Goal: Task Accomplishment & Management: Use online tool/utility

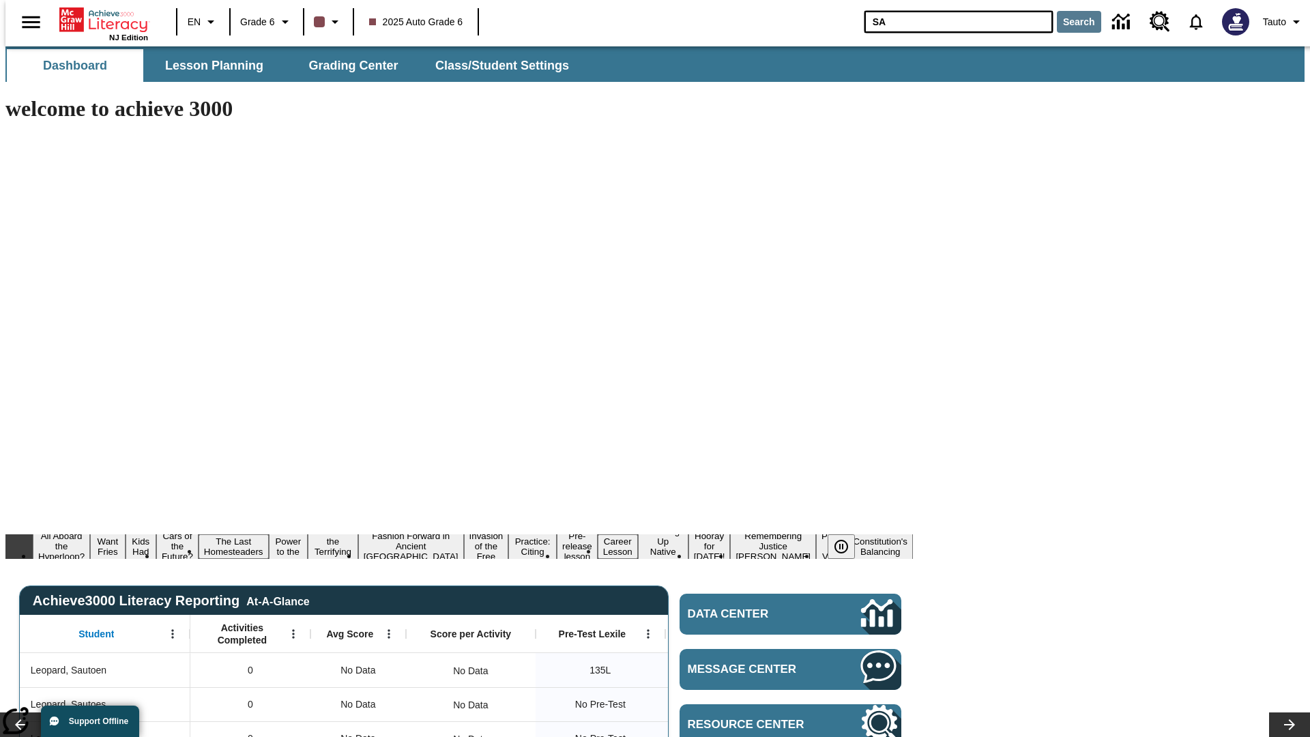
type input "SA"
click at [1070, 22] on button "Search" at bounding box center [1079, 22] width 44 height 22
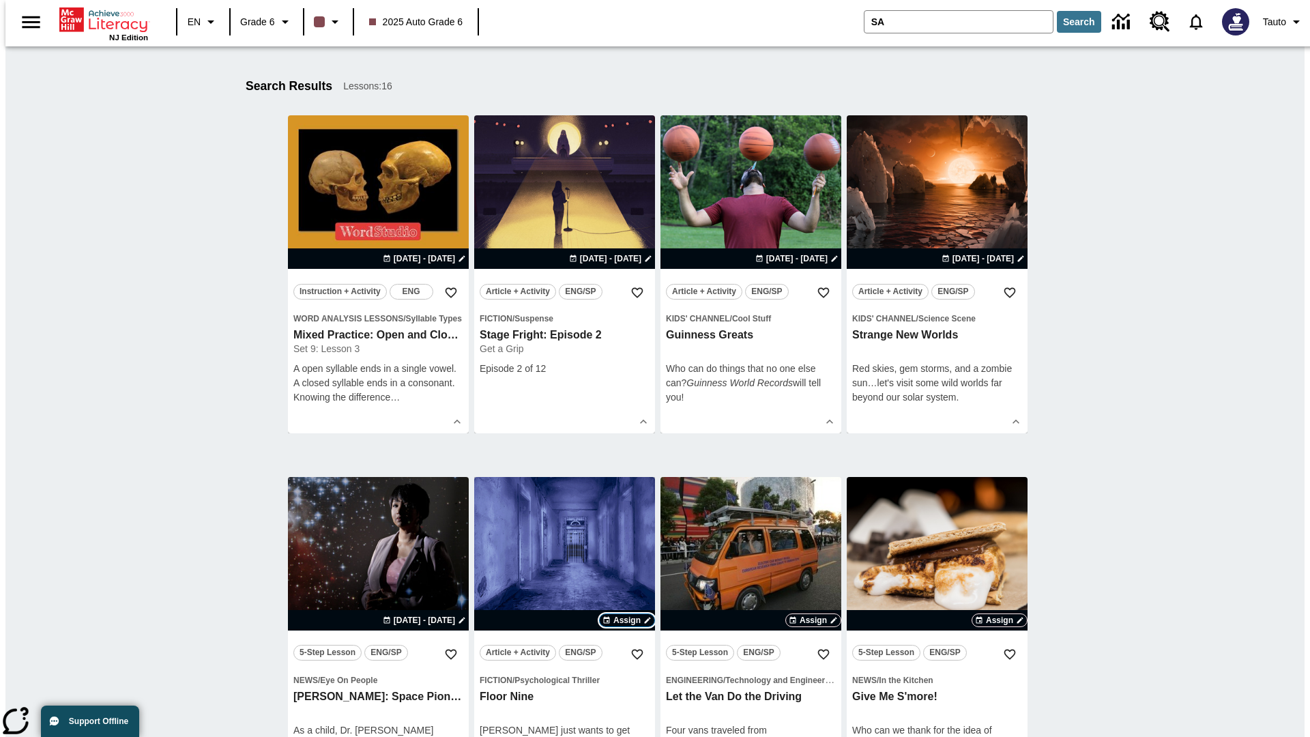
click at [627, 620] on span "Assign" at bounding box center [626, 620] width 27 height 12
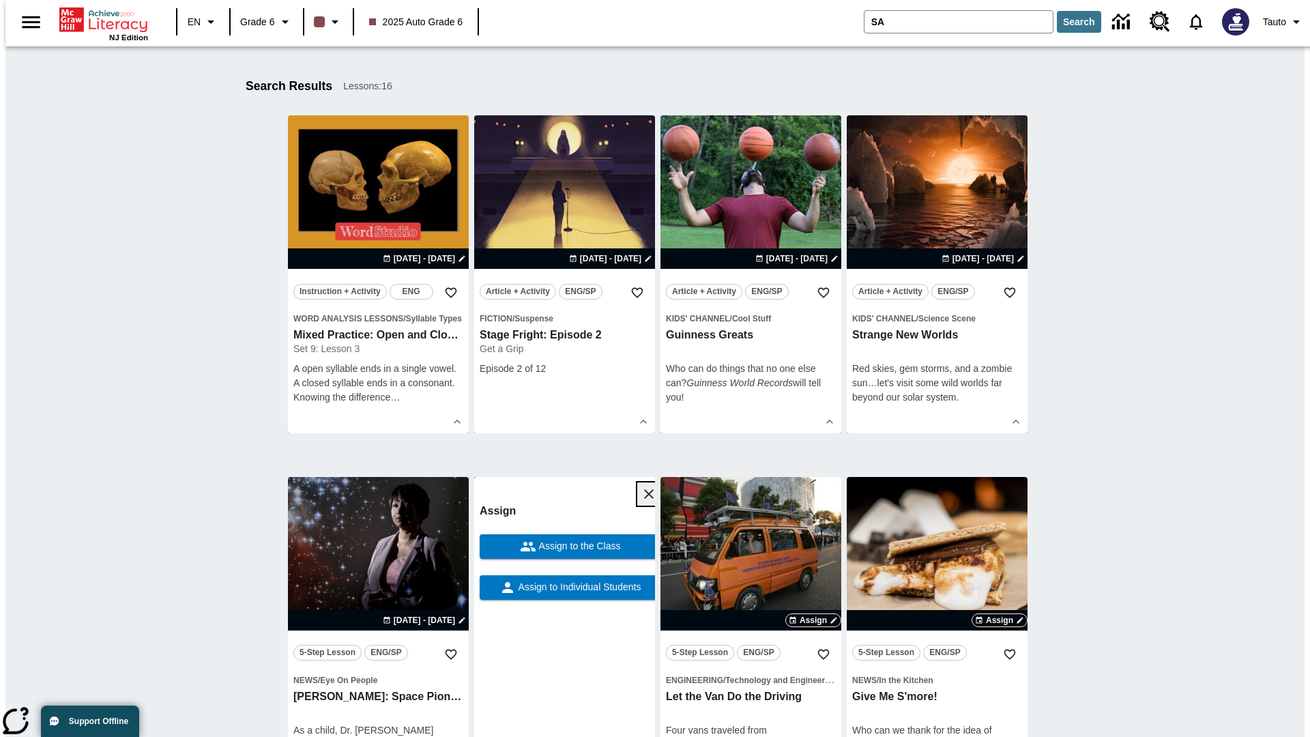
scroll to position [576, 0]
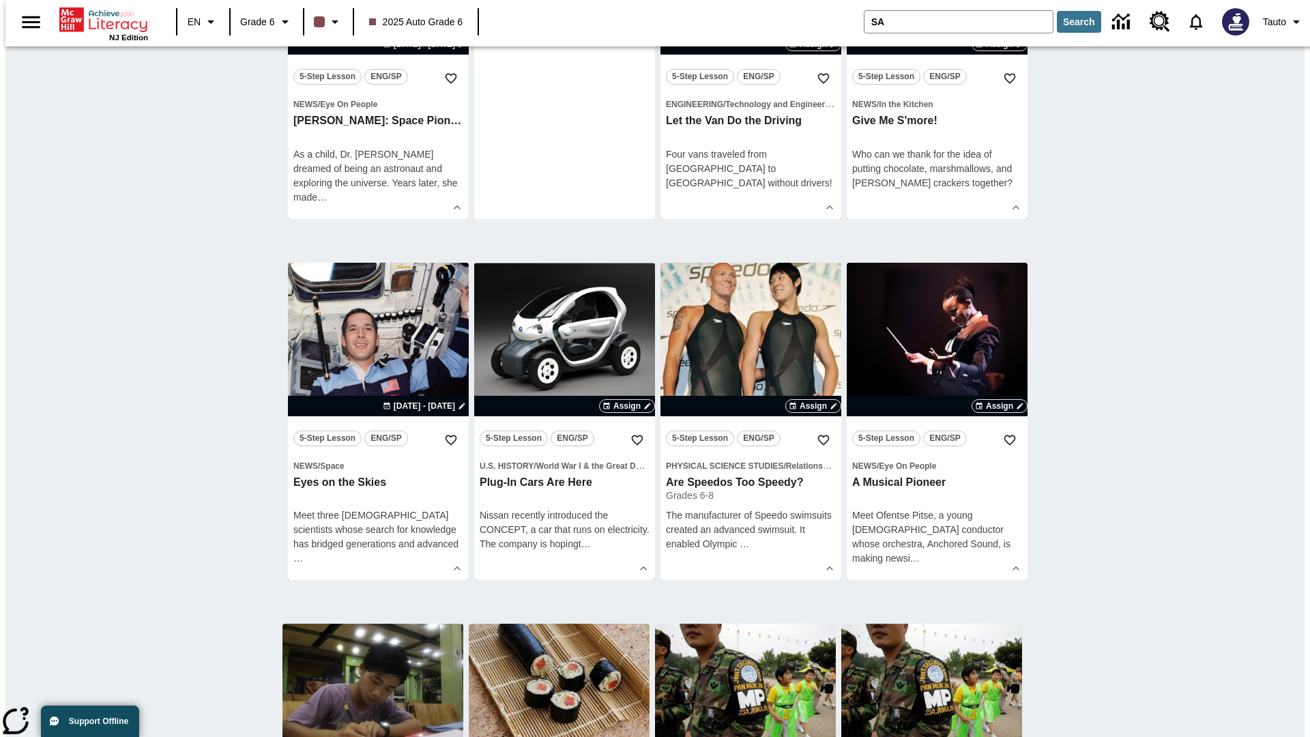
click at [564, 18] on span "Assign to Individual Students" at bounding box center [579, 11] width 126 height 14
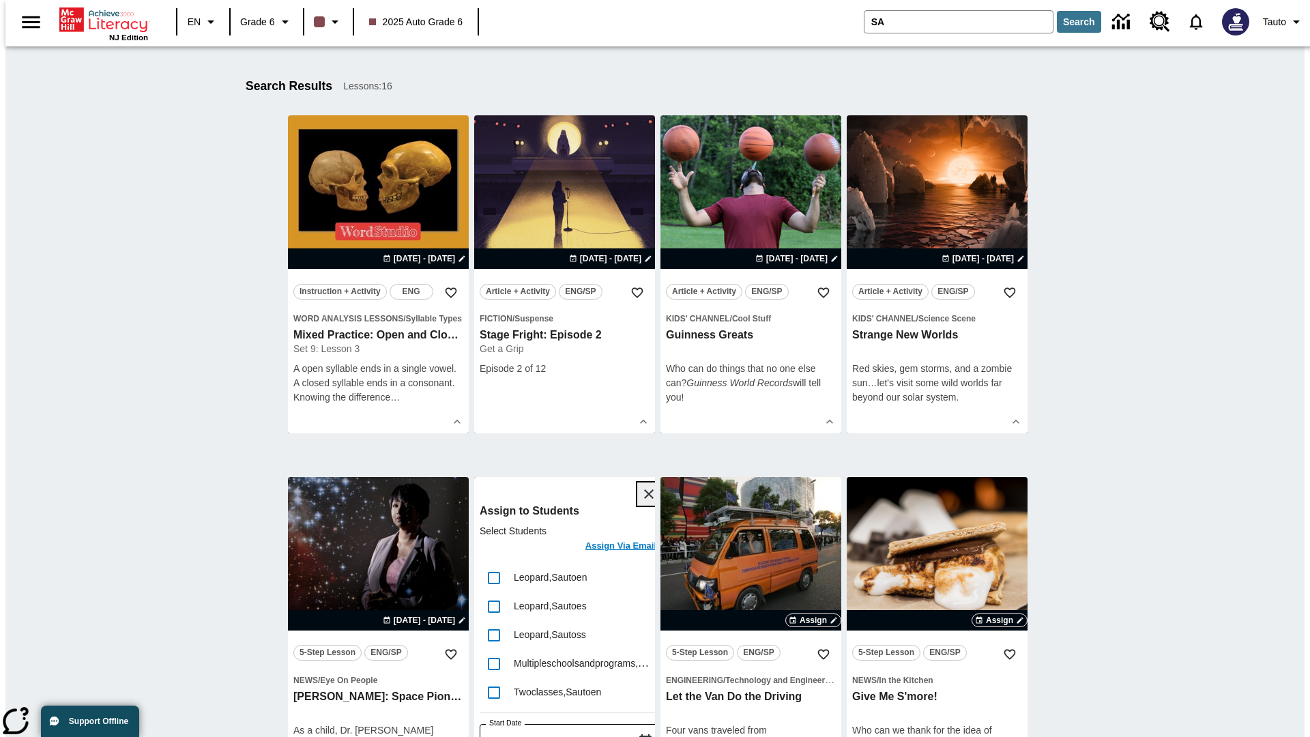
click at [644, 494] on icon "Close" at bounding box center [649, 494] width 10 height 10
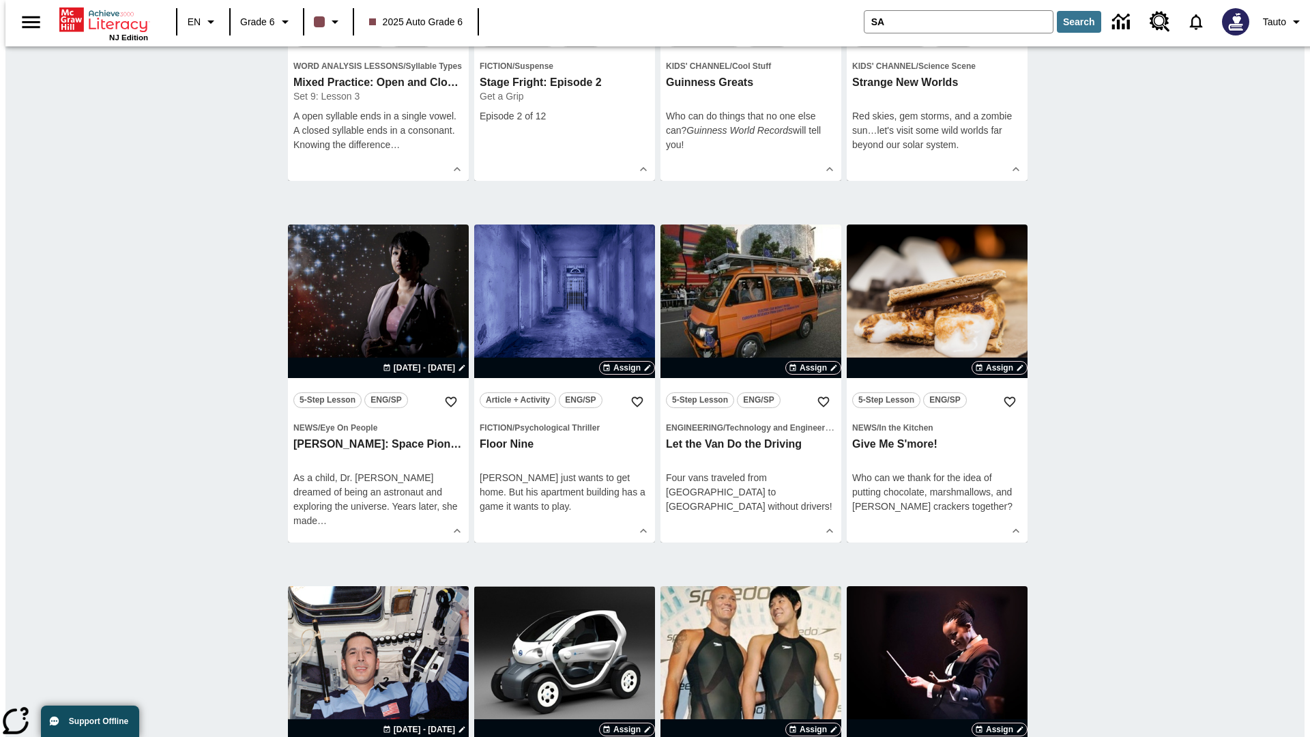
scroll to position [614, 0]
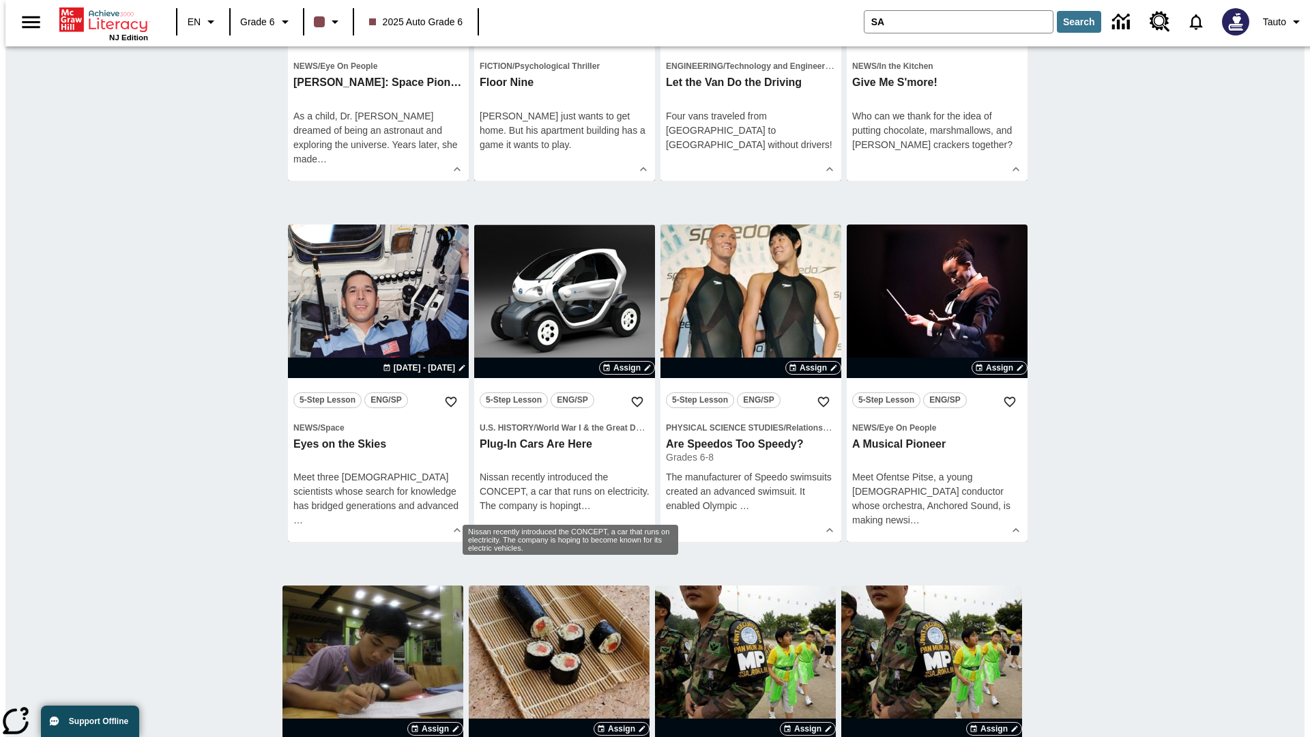
click at [627, 12] on span "Assign" at bounding box center [626, 6] width 27 height 12
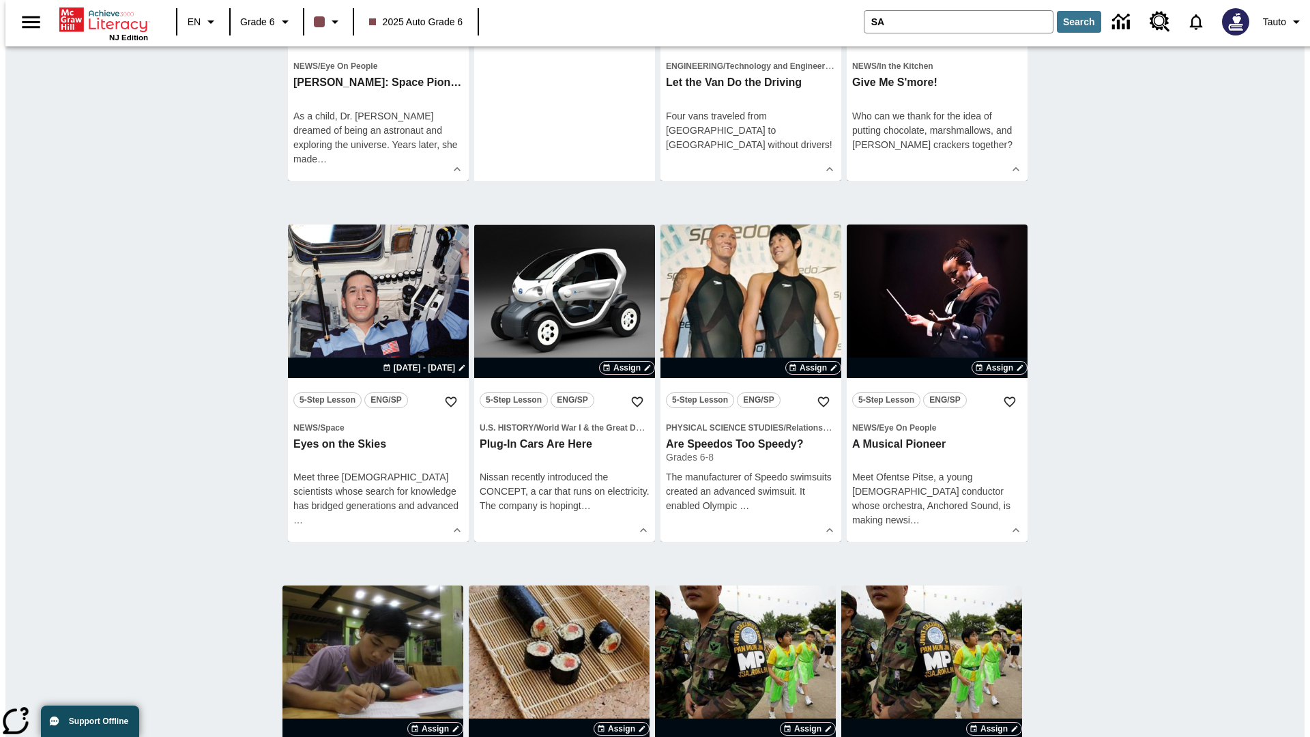
scroll to position [0, 0]
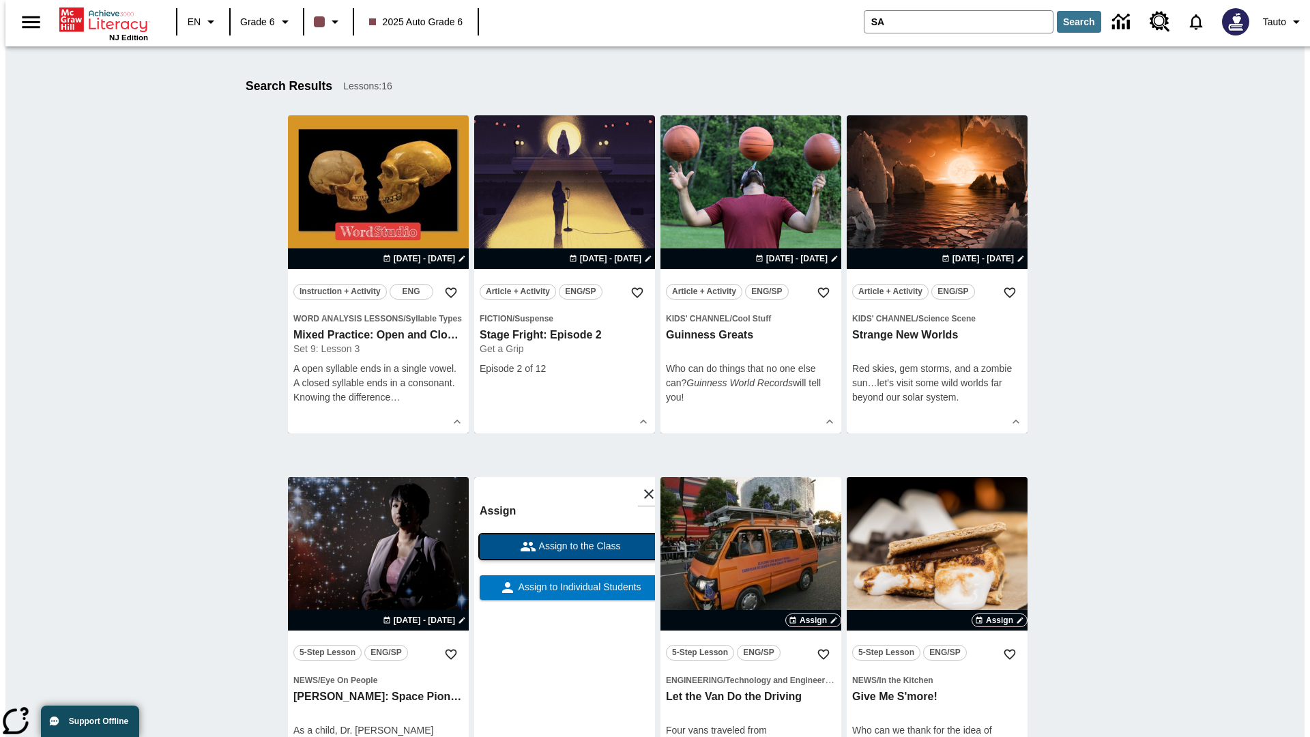
click at [564, 546] on span "Assign to the Class" at bounding box center [578, 546] width 85 height 14
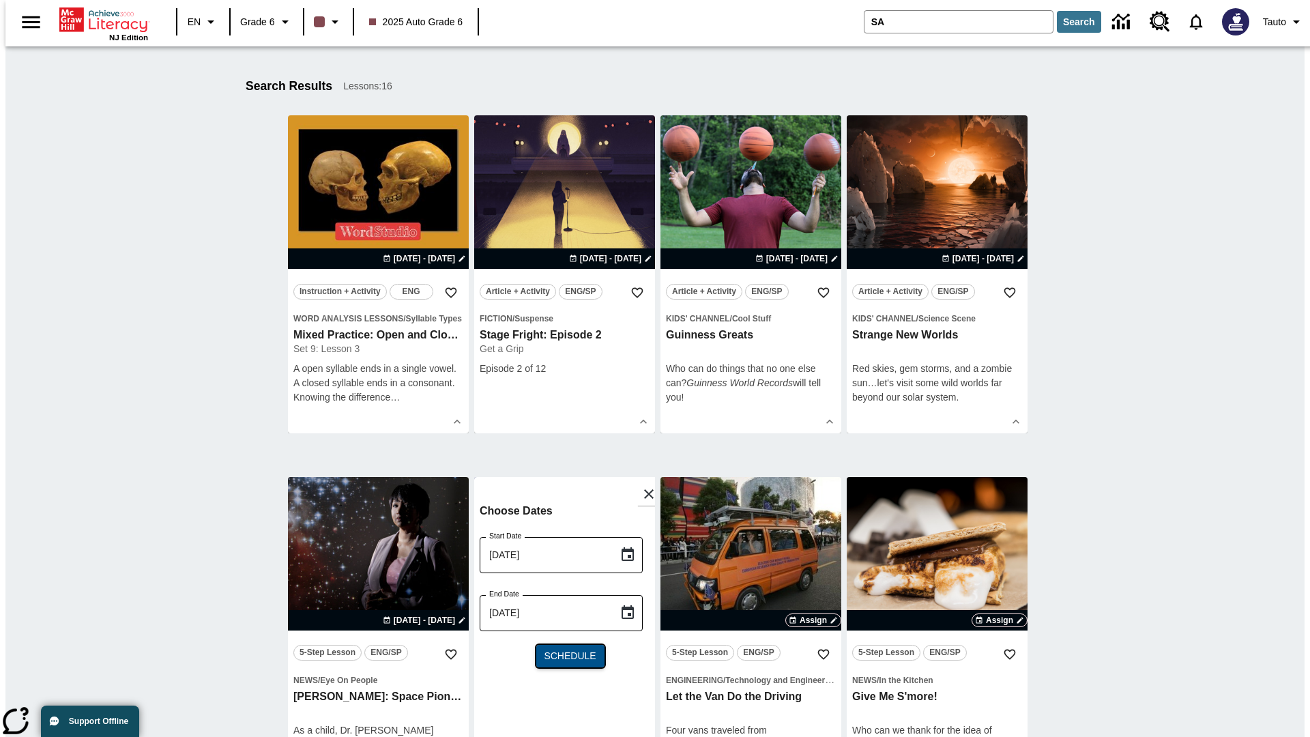
click at [564, 656] on span "Schedule" at bounding box center [570, 656] width 52 height 14
